Goal: Use online tool/utility: Utilize a website feature to perform a specific function

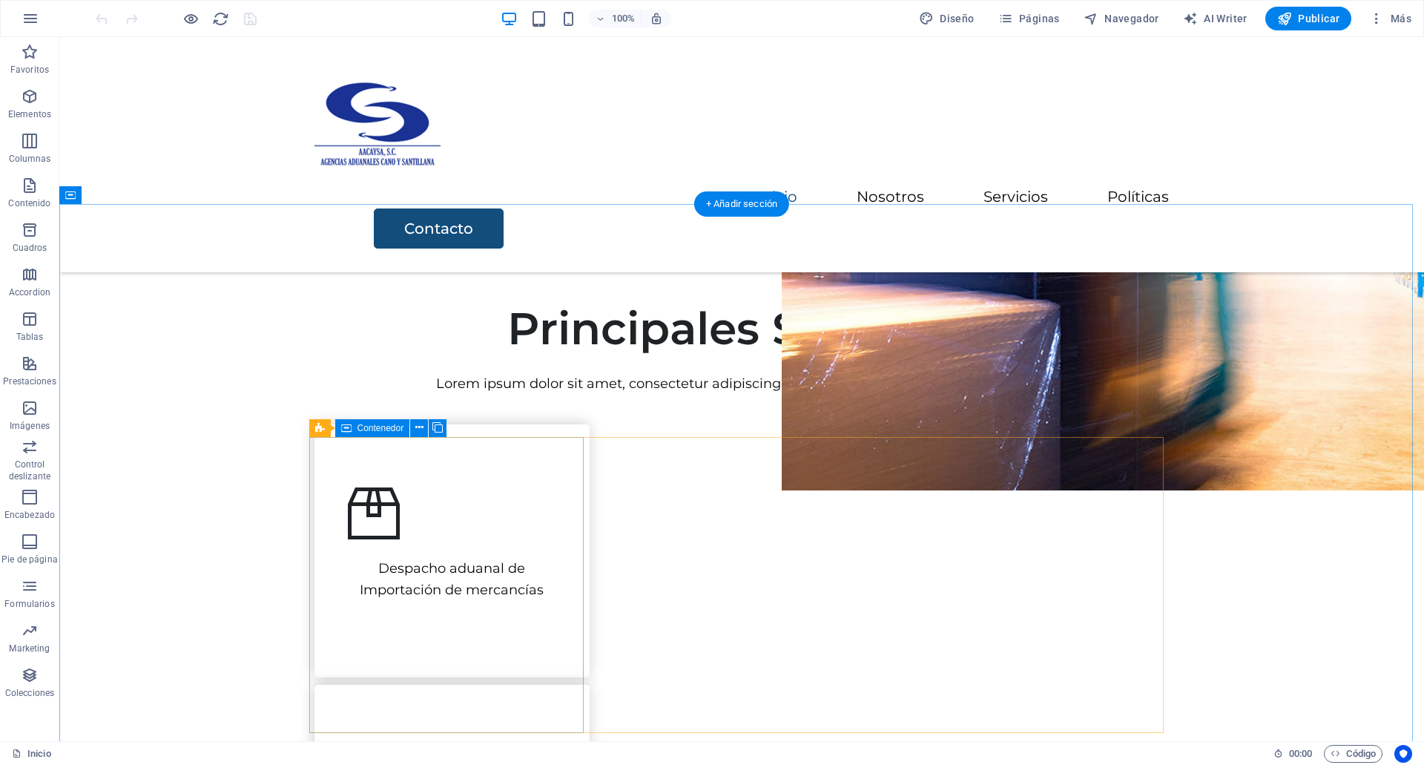
scroll to position [390, 0]
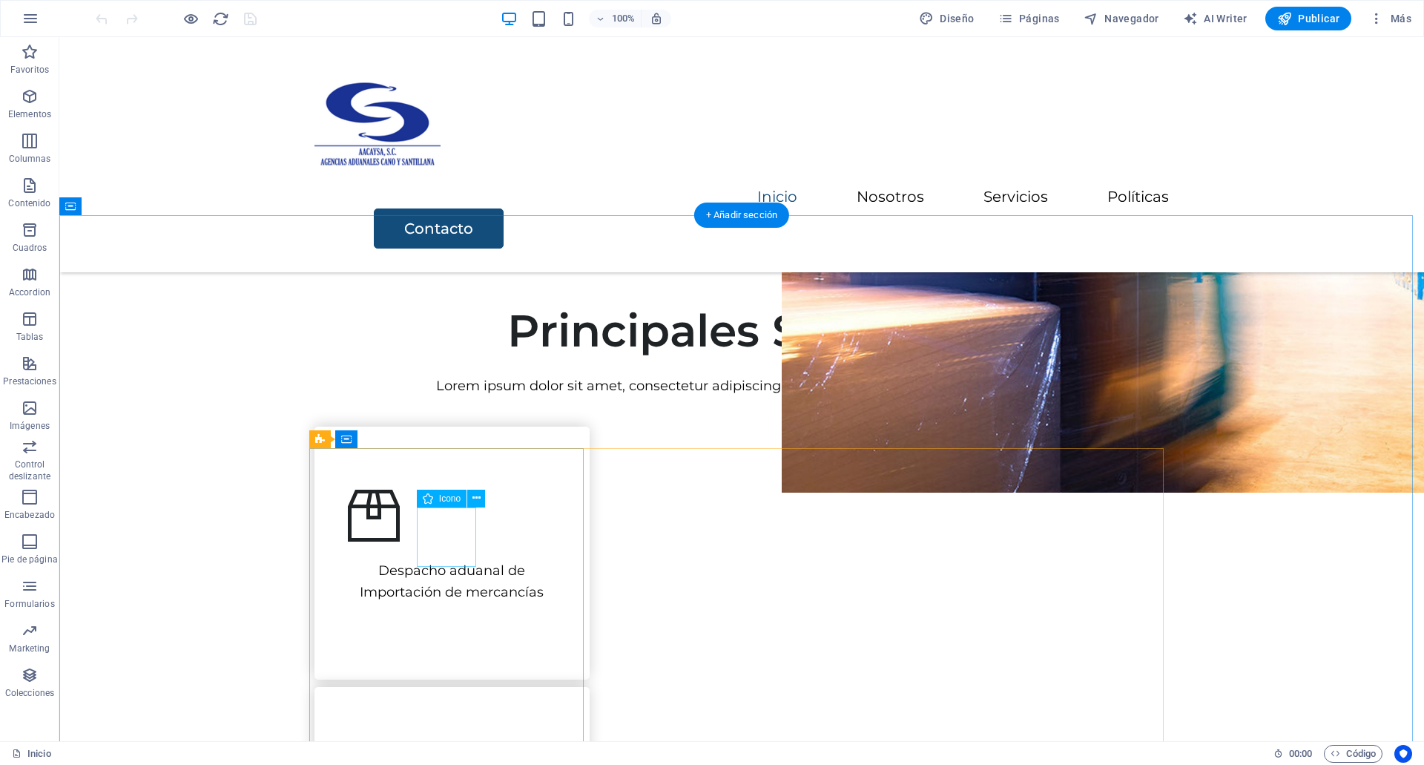
click at [455, 539] on figure at bounding box center [452, 515] width 216 height 59
select select "xMidYMid"
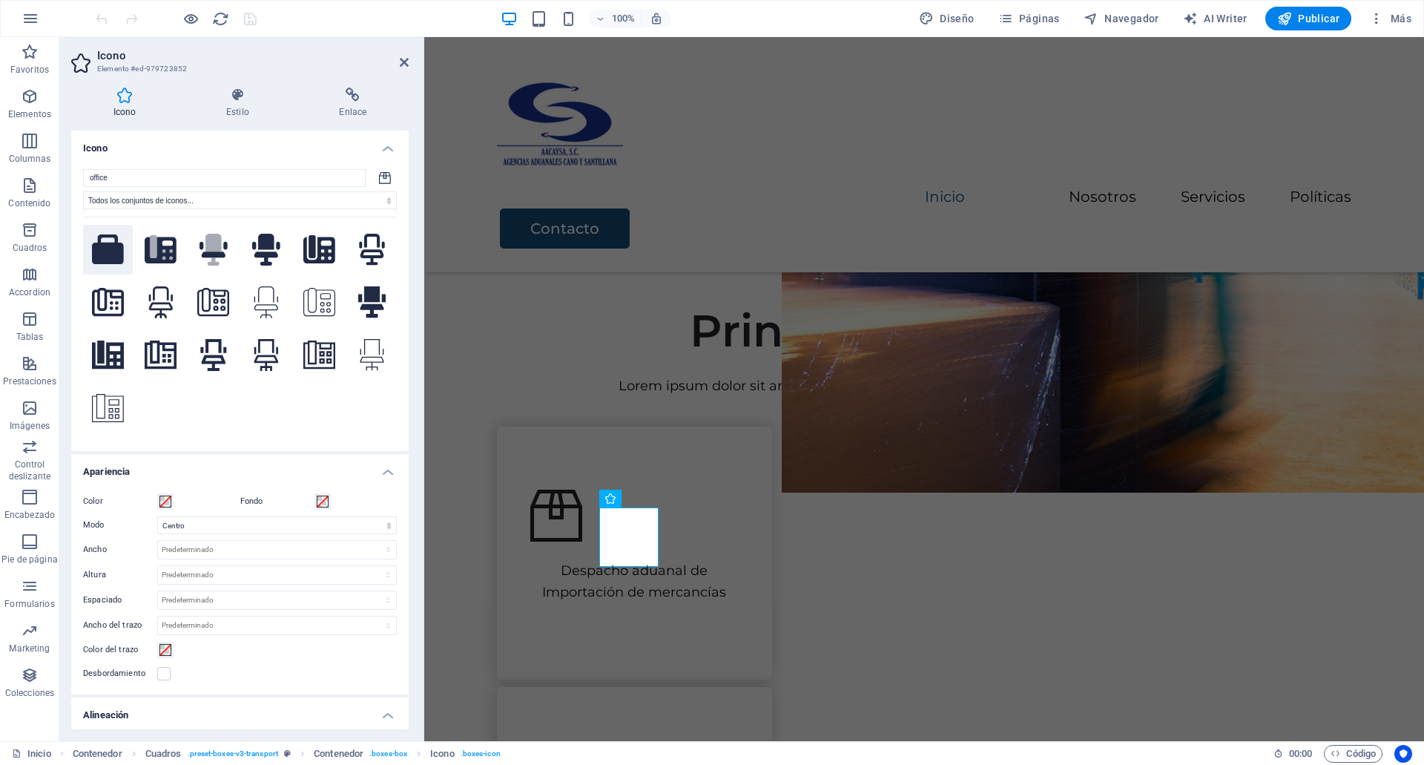
type input "office"
click at [116, 248] on icon at bounding box center [108, 249] width 32 height 30
click at [360, 263] on icon at bounding box center [372, 250] width 28 height 32
click at [743, 746] on figure at bounding box center [635, 775] width 216 height 59
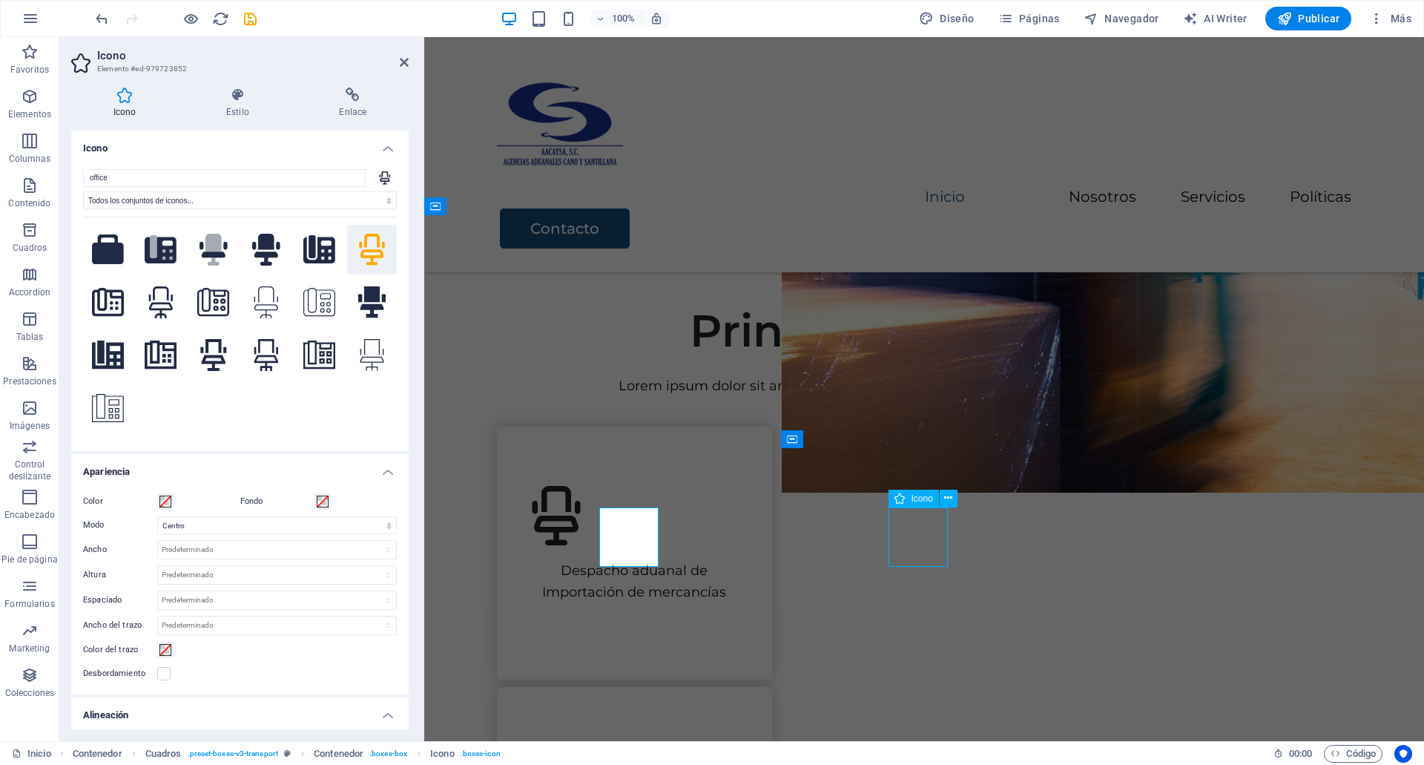
select select "xMidYMid"
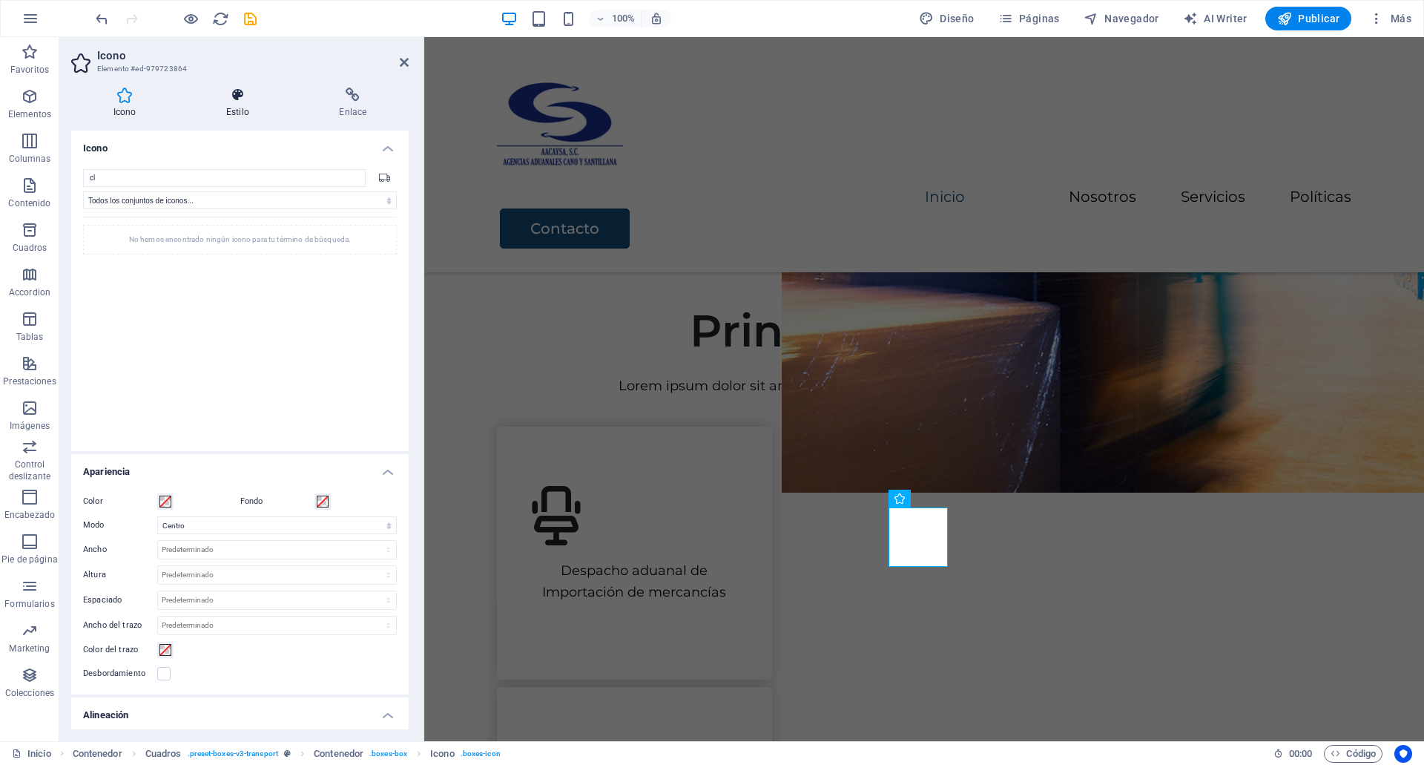
type input "c"
type input "cl"
